Goal: Check status: Check status

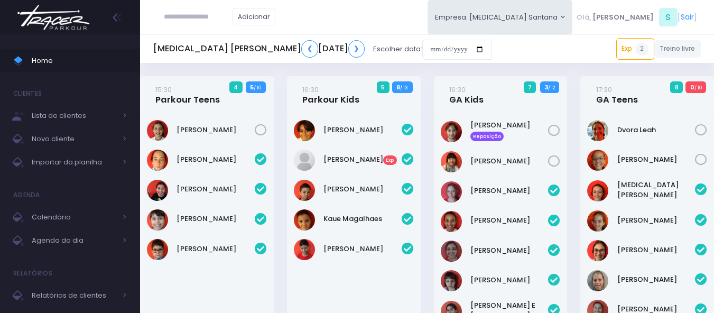
click at [81, 27] on img at bounding box center [53, 17] width 80 height 37
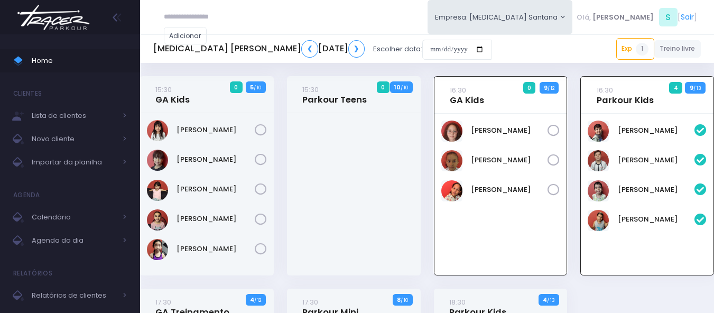
scroll to position [76, 0]
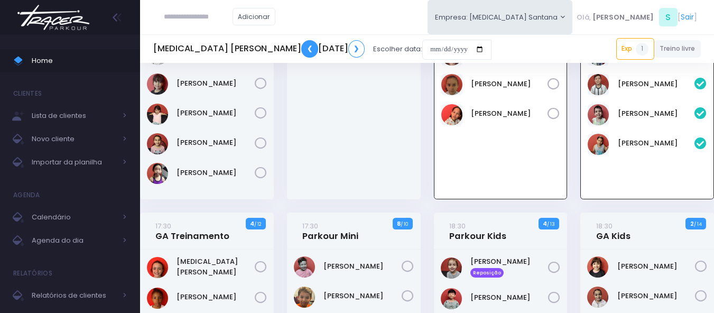
click at [301, 47] on link "❮" at bounding box center [309, 48] width 17 height 17
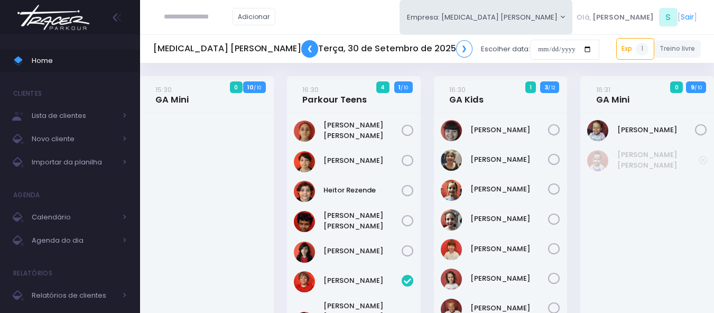
click at [301, 53] on link "❮" at bounding box center [309, 48] width 17 height 17
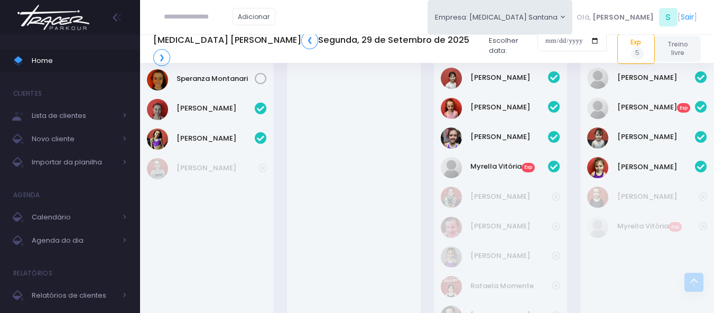
scroll to position [310, 0]
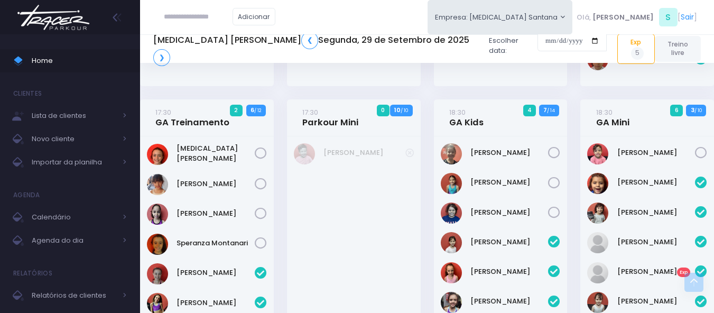
click at [384, 58] on div "T3 Santana ❮ Segunda, 29 de Setembro de 2025 ❯ Escolher data:" at bounding box center [380, 48] width 454 height 41
click at [79, 17] on img at bounding box center [53, 17] width 80 height 37
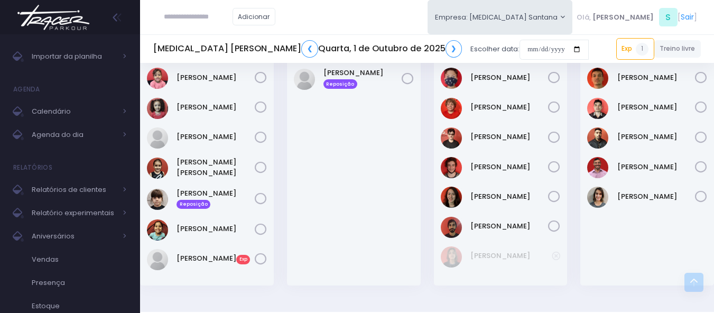
scroll to position [627, 0]
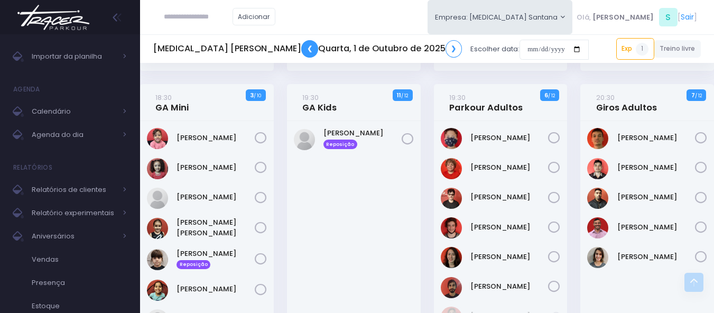
click at [301, 52] on link "❮" at bounding box center [309, 48] width 17 height 17
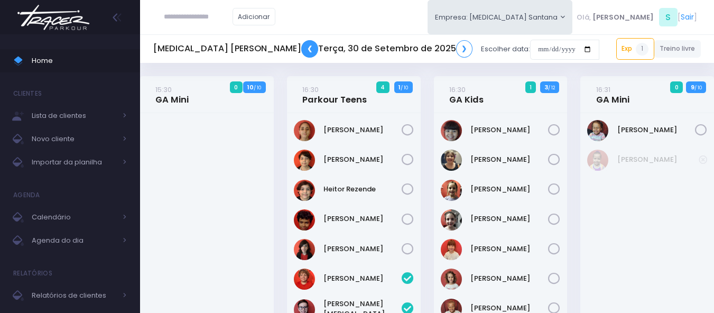
click at [301, 52] on link "❮" at bounding box center [309, 48] width 17 height 17
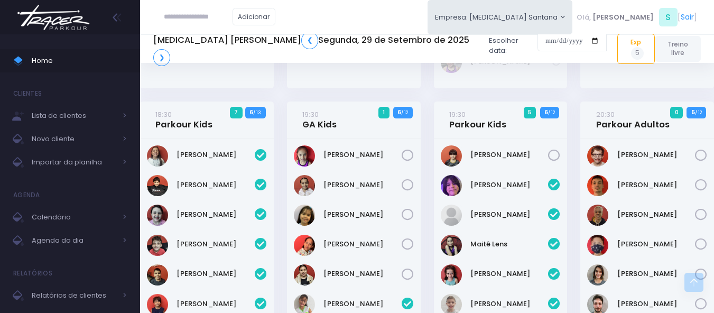
scroll to position [793, 0]
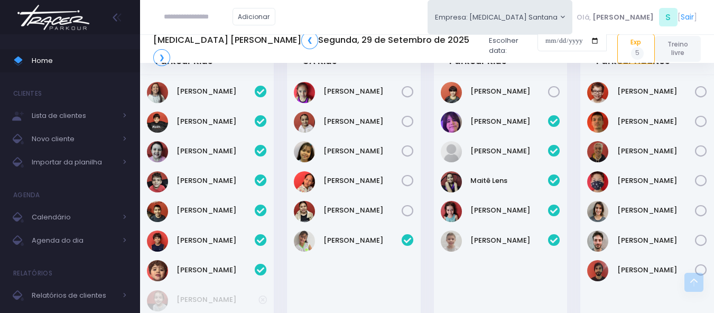
click at [66, 16] on img at bounding box center [53, 17] width 80 height 37
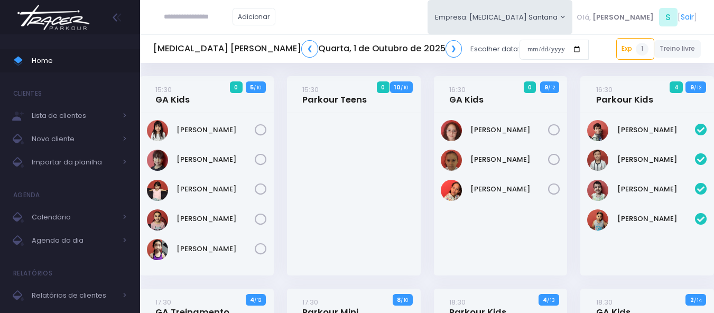
click at [62, 20] on img at bounding box center [53, 17] width 80 height 37
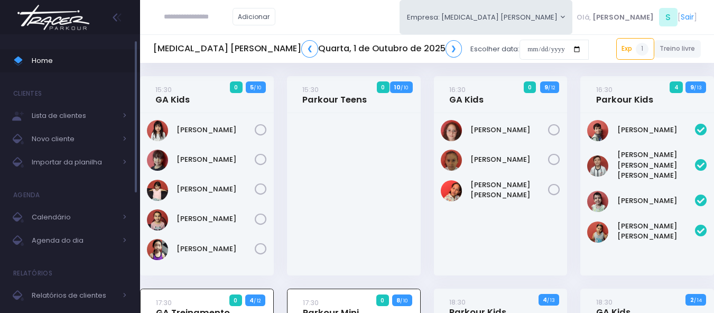
scroll to position [290, 0]
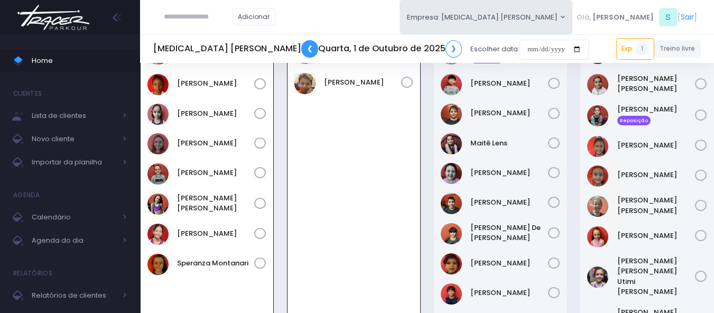
click at [301, 54] on link "❮" at bounding box center [309, 48] width 17 height 17
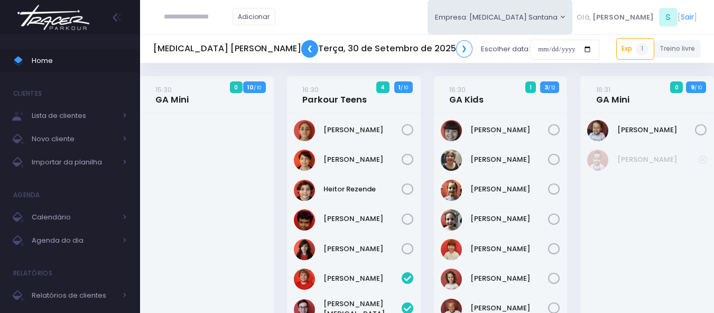
click at [301, 54] on link "❮" at bounding box center [309, 48] width 17 height 17
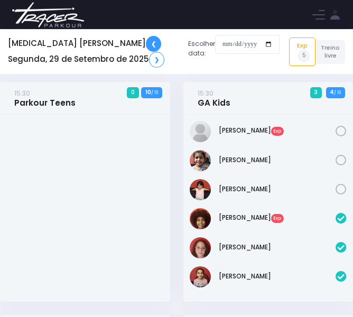
click at [146, 41] on link "❮" at bounding box center [153, 44] width 15 height 16
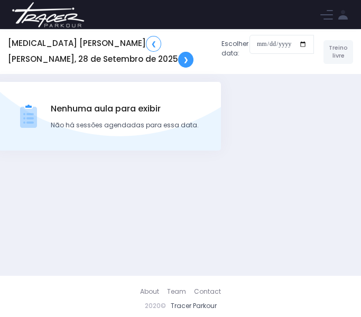
click at [178, 55] on link "❯" at bounding box center [185, 60] width 15 height 16
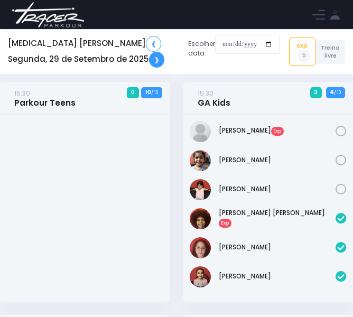
click at [149, 60] on link "❯" at bounding box center [156, 60] width 15 height 16
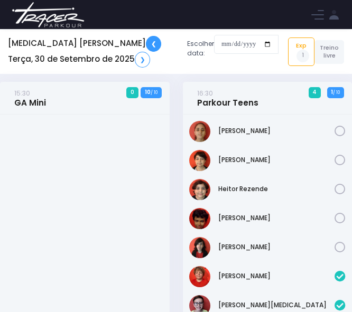
click at [146, 42] on link "❮" at bounding box center [153, 44] width 15 height 16
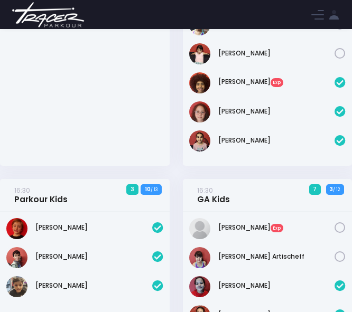
scroll to position [211, 0]
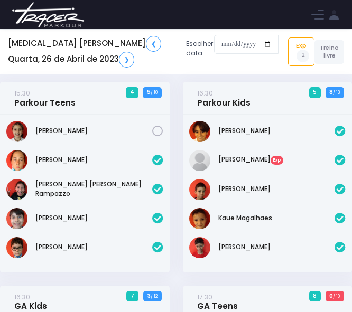
click at [67, 14] on img at bounding box center [48, 14] width 80 height 37
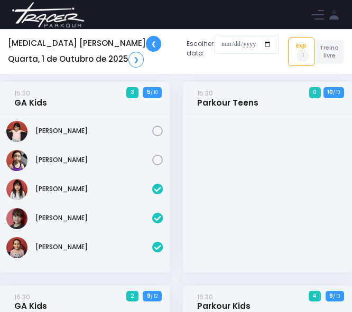
click at [146, 43] on link "❮" at bounding box center [153, 44] width 15 height 16
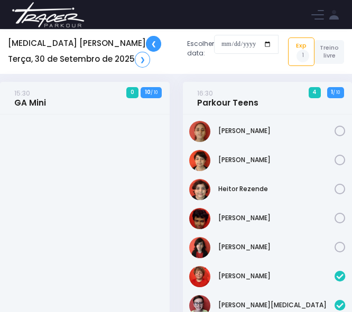
click at [146, 43] on link "❮" at bounding box center [153, 44] width 15 height 16
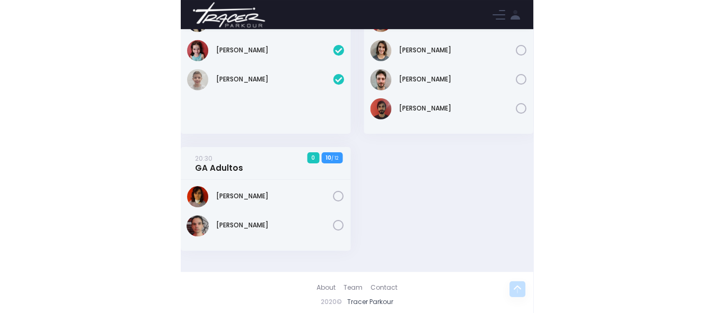
scroll to position [997, 0]
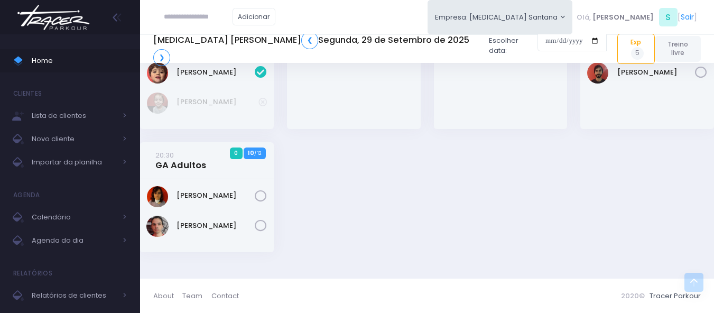
drag, startPoint x: 60, startPoint y: 15, endPoint x: 61, endPoint y: 21, distance: 5.8
click at [60, 15] on img at bounding box center [53, 17] width 80 height 37
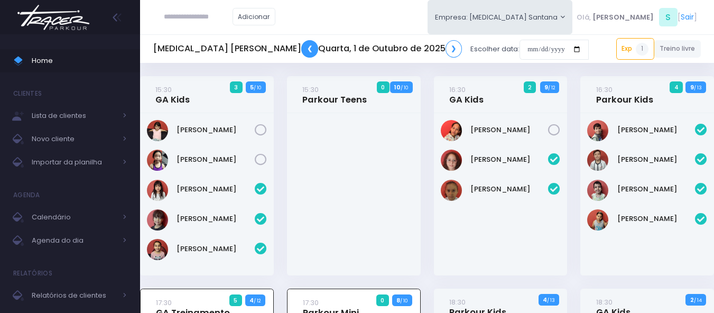
click at [301, 51] on link "❮" at bounding box center [309, 48] width 17 height 17
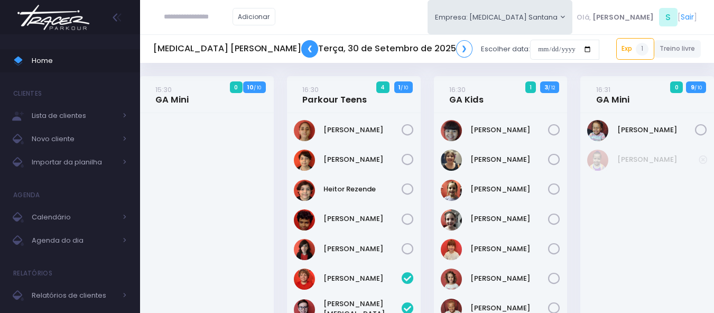
click at [301, 51] on link "❮" at bounding box center [309, 48] width 17 height 17
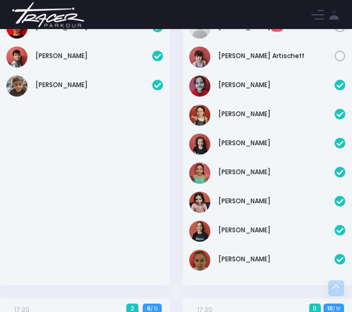
scroll to position [20, 0]
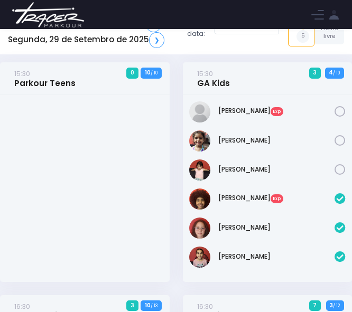
click at [98, 43] on h5 "T3 Santana ❮ Segunda, 29 de Setembro de 2025 ❯" at bounding box center [93, 32] width 171 height 32
click at [149, 42] on link "❯" at bounding box center [156, 40] width 15 height 16
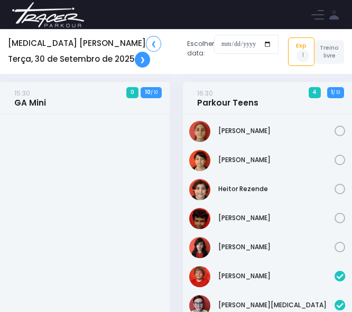
click at [135, 57] on link "❯" at bounding box center [142, 60] width 15 height 16
